Goal: Use online tool/utility: Utilize a website feature to perform a specific function

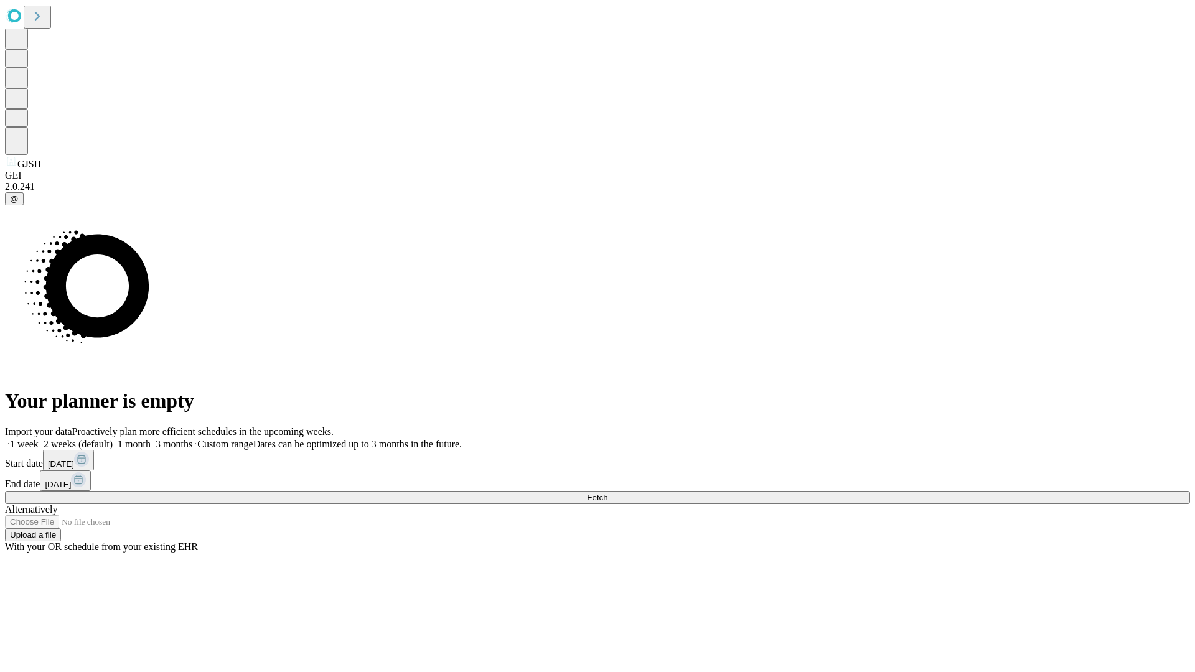
click at [607, 493] on span "Fetch" at bounding box center [597, 497] width 21 height 9
